Goal: Transaction & Acquisition: Obtain resource

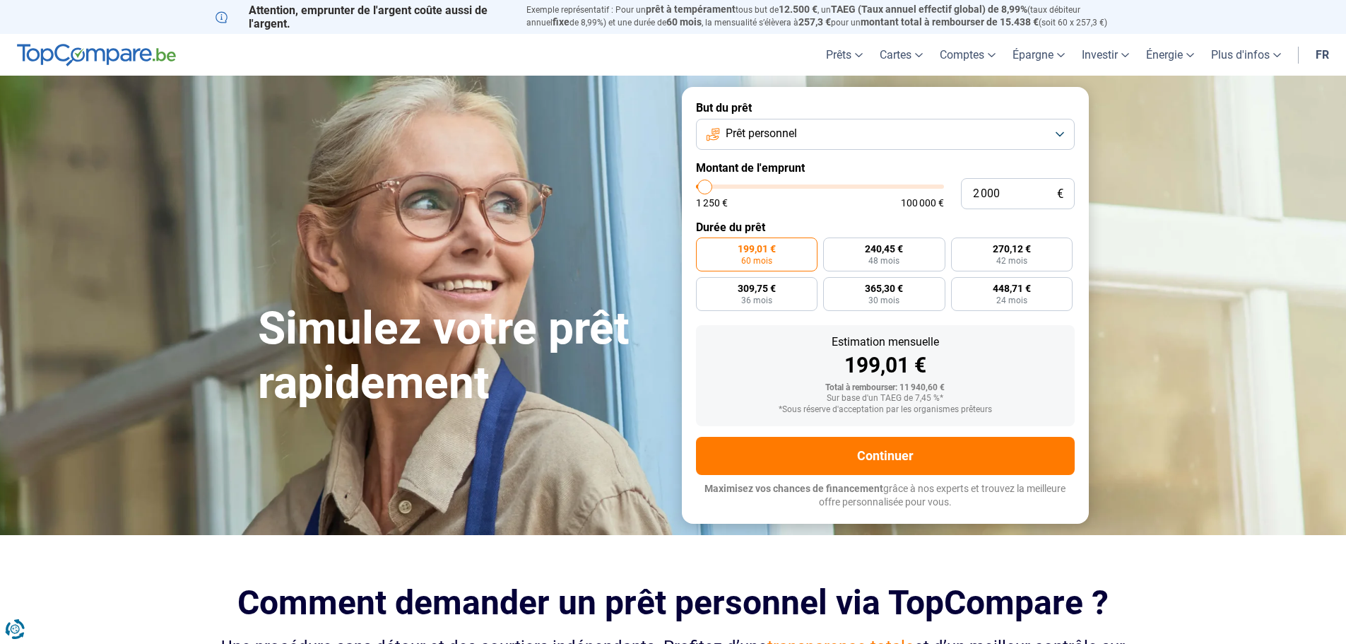
type input "2 000"
click at [1210, 267] on section "Simulez votre prêt rapidement Simulez votre prêt rapidement But du prêt Prêt pe…" at bounding box center [673, 305] width 1346 height 459
radio input "true"
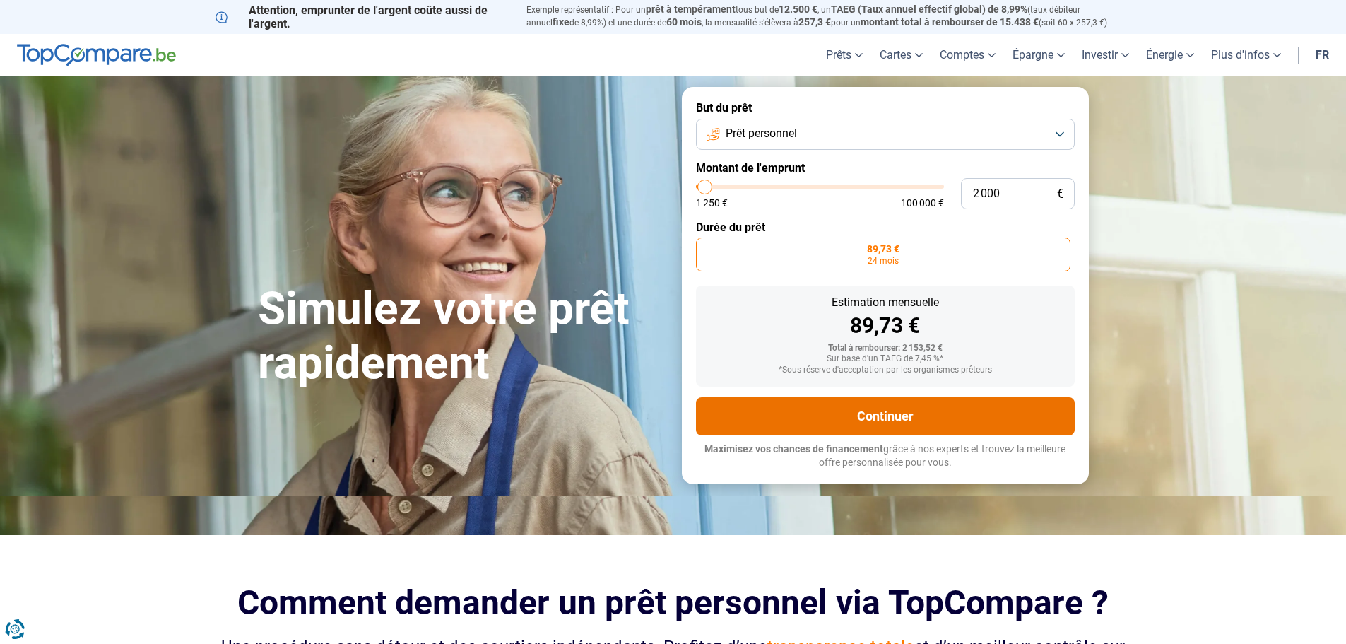
click at [889, 418] on button "Continuer" at bounding box center [885, 416] width 379 height 38
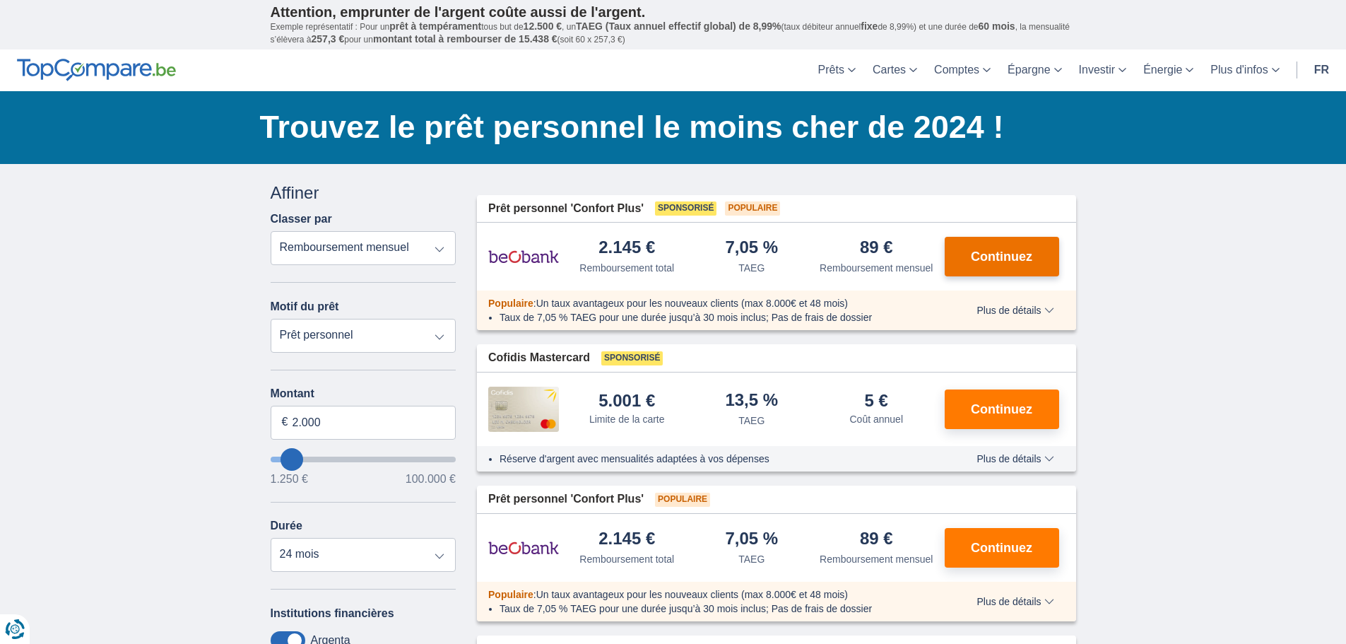
click at [983, 259] on span "Continuez" at bounding box center [1001, 256] width 61 height 13
drag, startPoint x: 770, startPoint y: 405, endPoint x: 790, endPoint y: 407, distance: 20.6
click at [790, 407] on div "13,5 % TAEG" at bounding box center [752, 410] width 125 height 36
click at [787, 413] on div "13,5 % TAEG" at bounding box center [752, 410] width 125 height 36
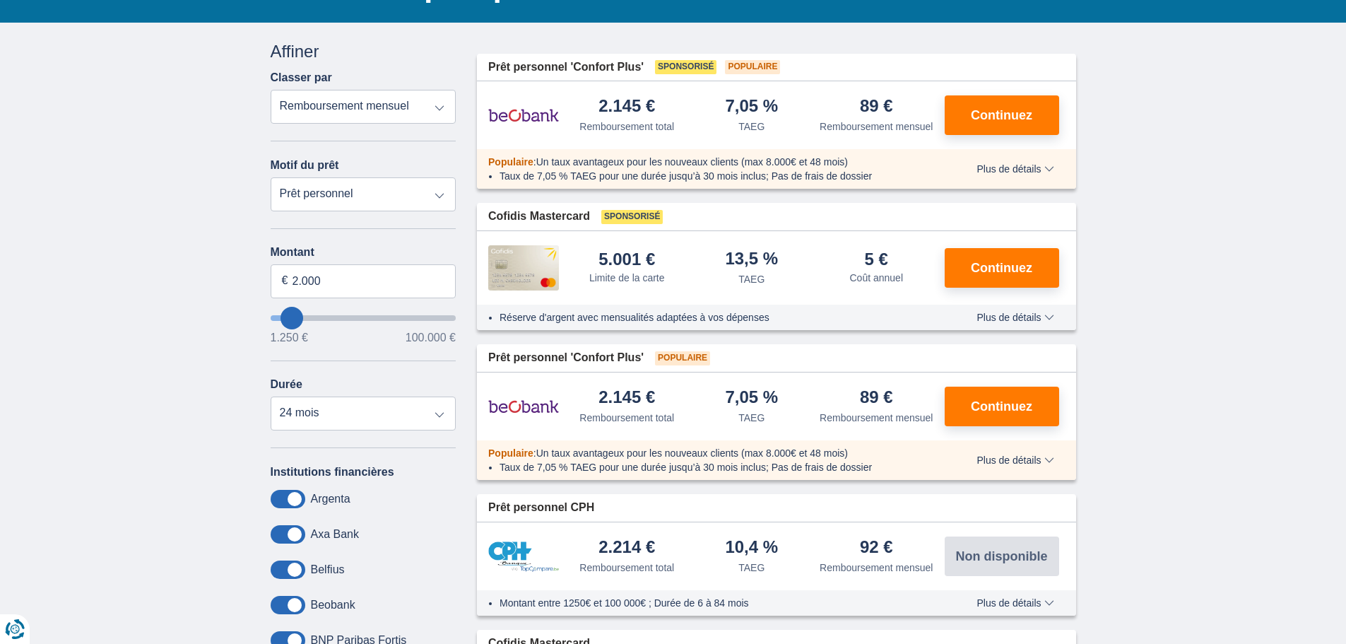
scroll to position [636, 0]
